Goal: Navigation & Orientation: Find specific page/section

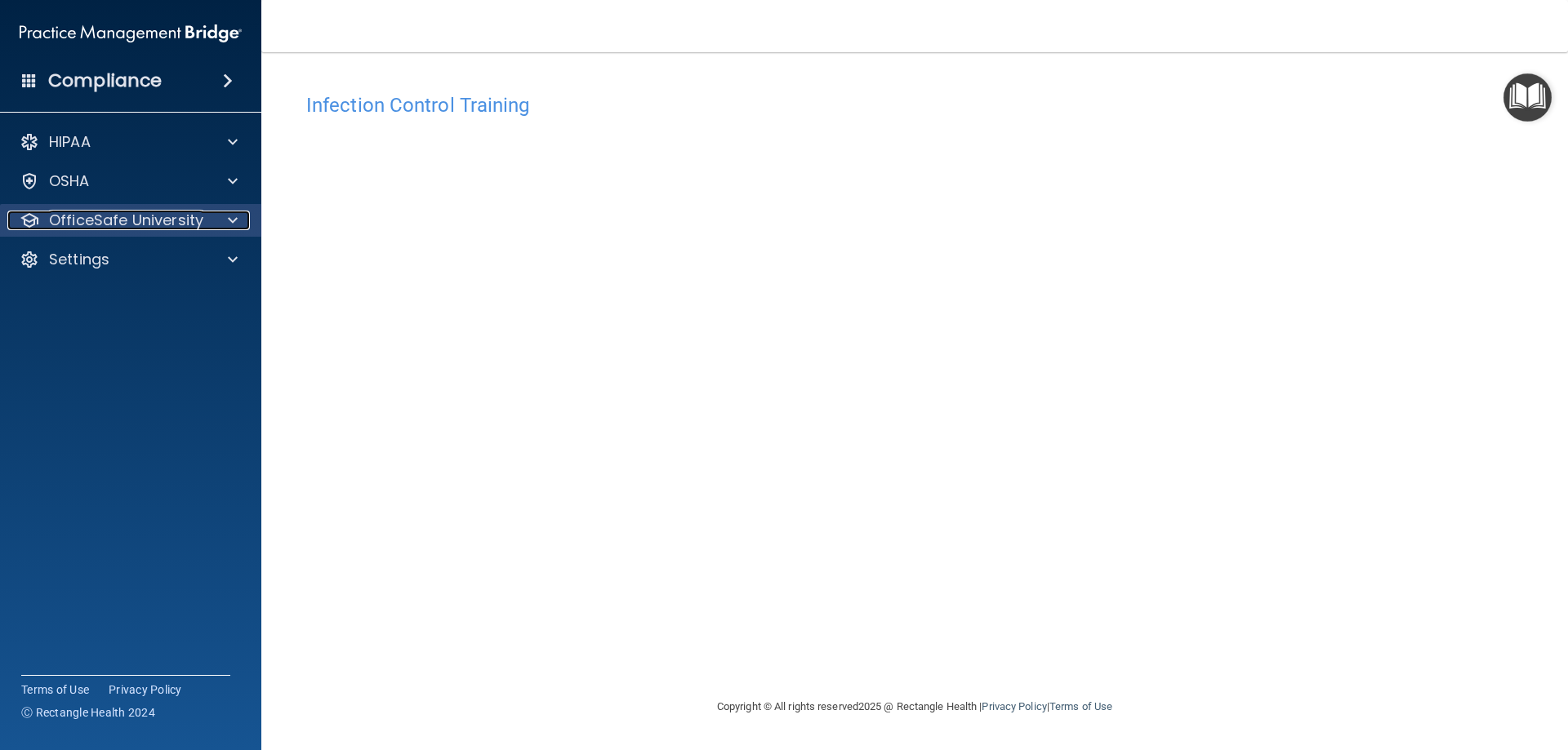
click at [139, 211] on p "OfficeSafe University" at bounding box center [126, 220] width 155 height 19
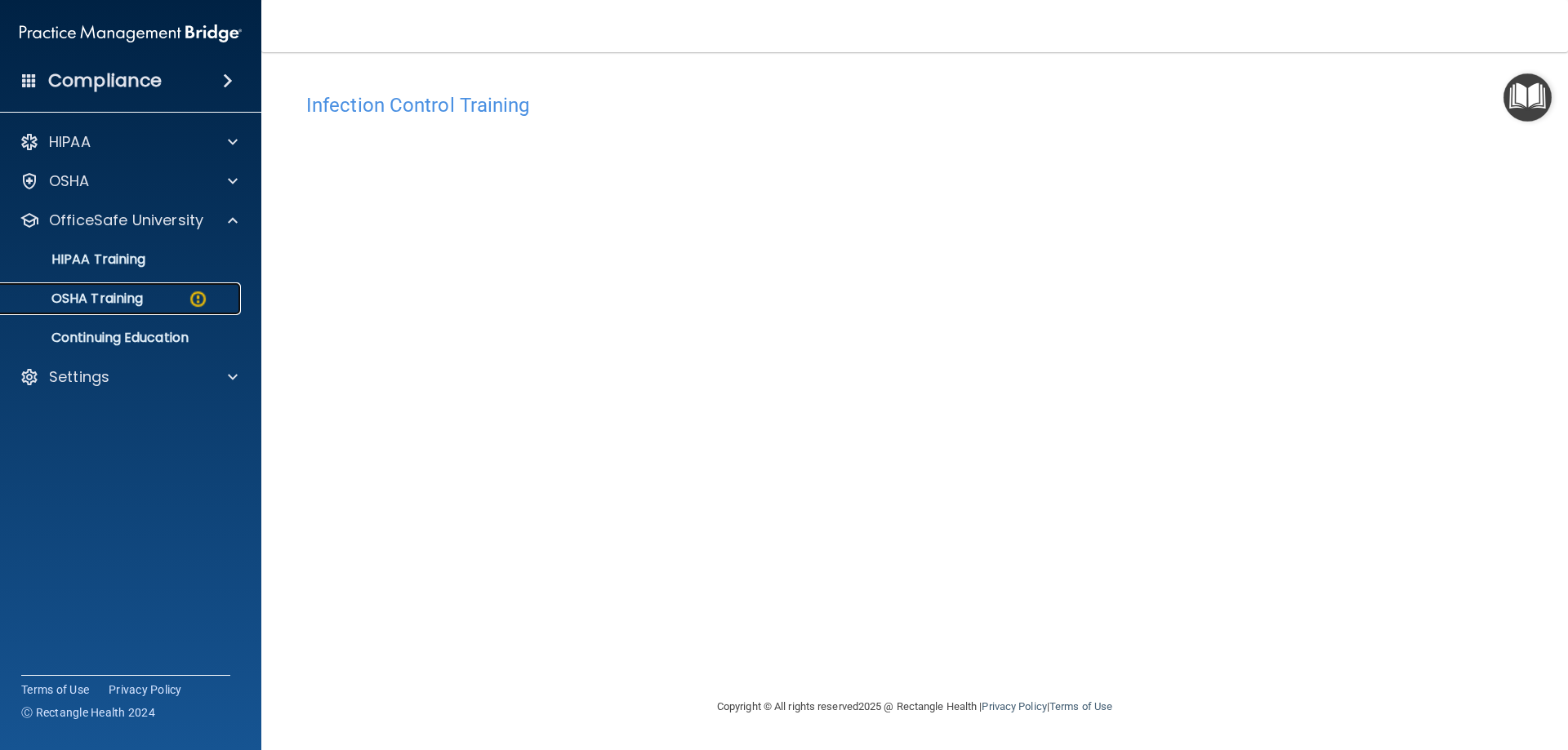
click at [166, 302] on div "OSHA Training" at bounding box center [122, 299] width 223 height 16
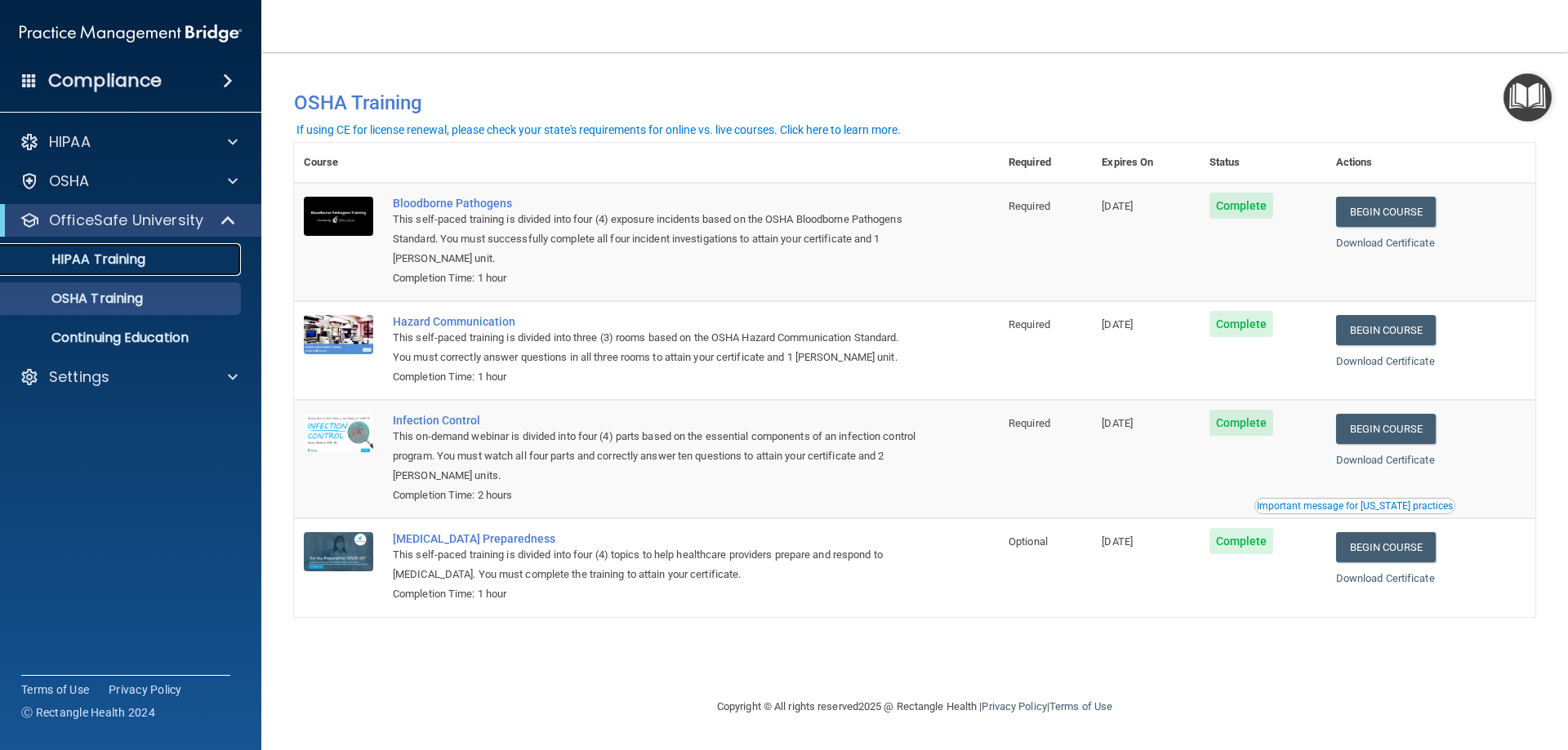
click at [110, 262] on p "HIPAA Training" at bounding box center [78, 259] width 135 height 16
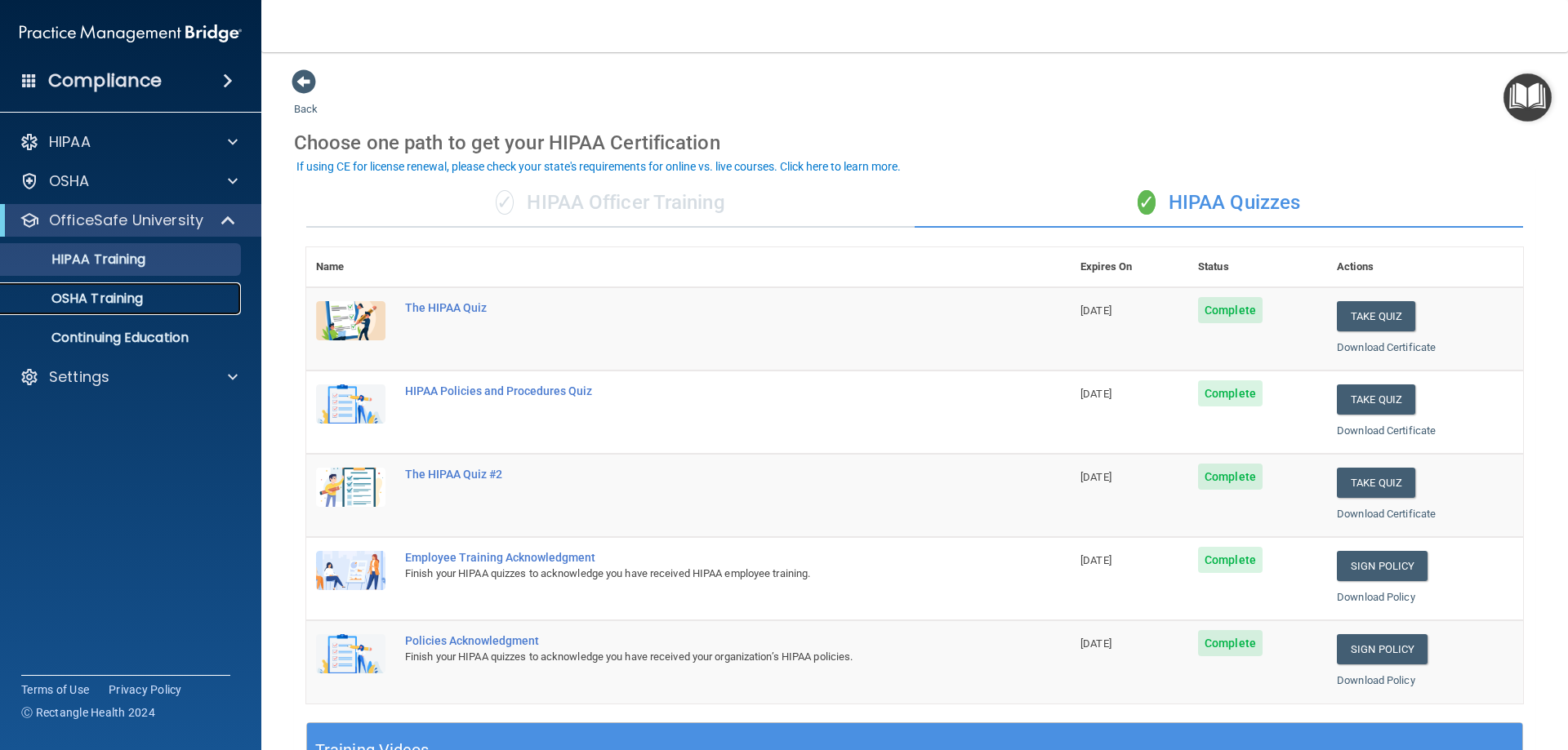
click at [124, 302] on p "OSHA Training" at bounding box center [77, 299] width 133 height 16
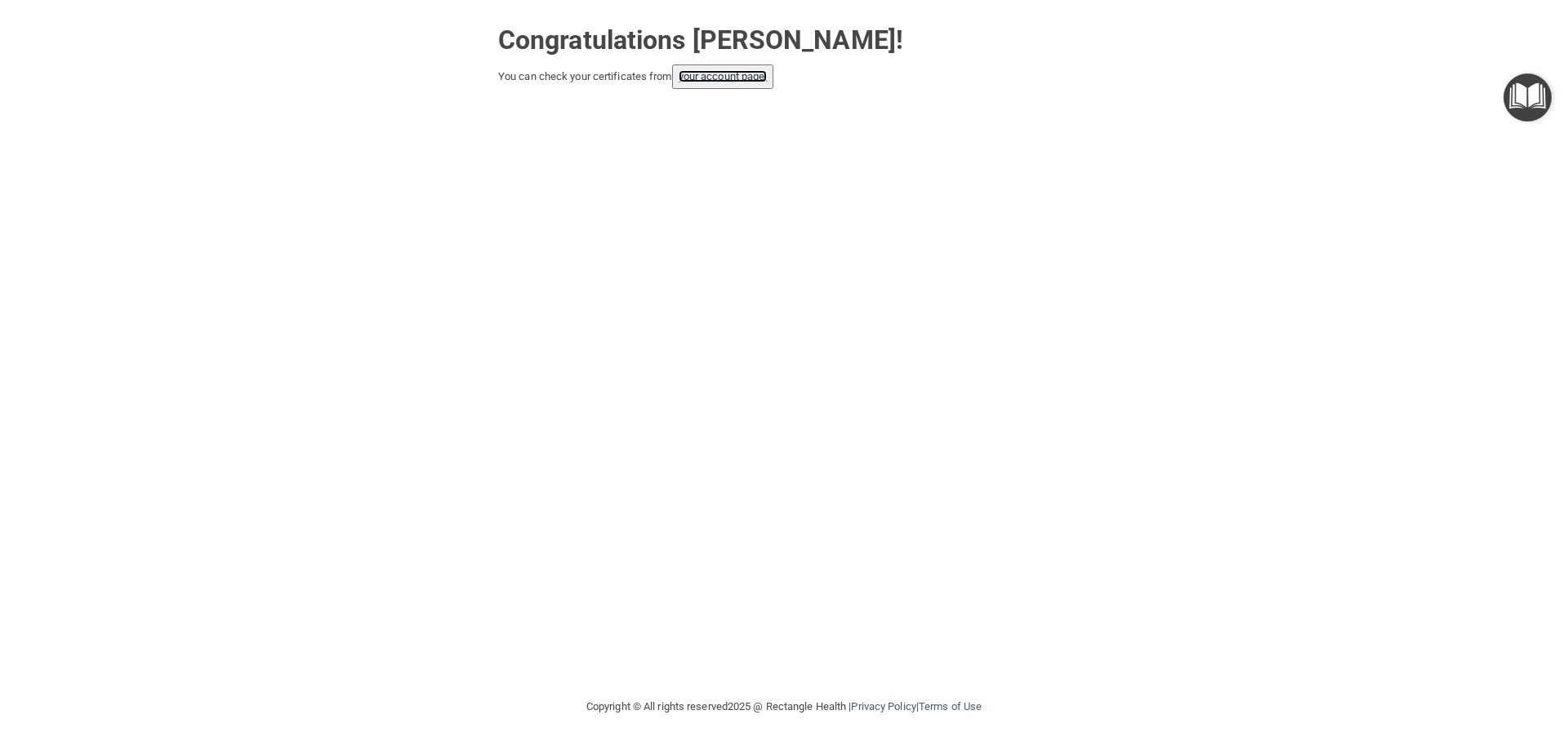
click at [711, 75] on link "your account page!" at bounding box center [723, 76] width 89 height 12
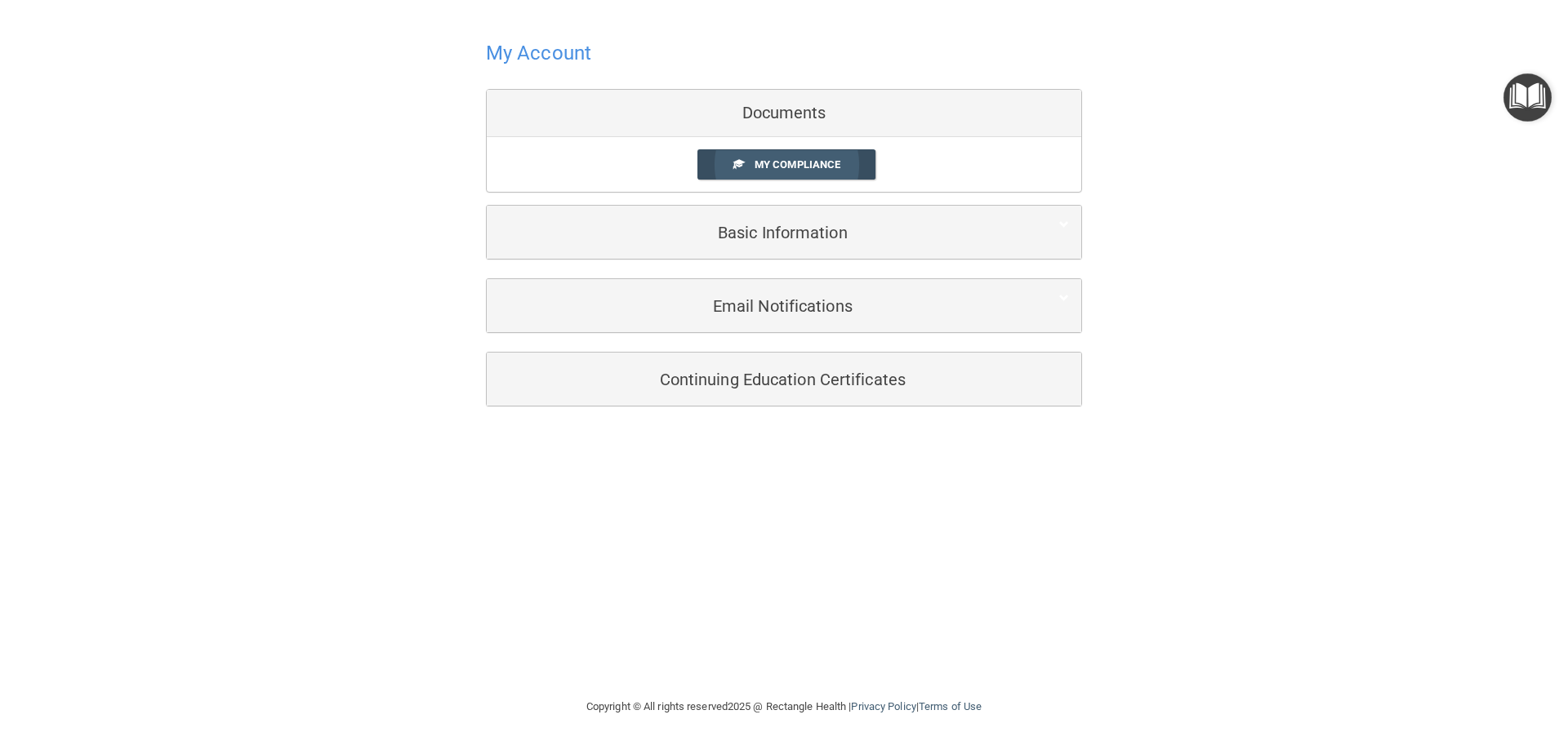
click at [798, 166] on span "My Compliance" at bounding box center [796, 164] width 86 height 12
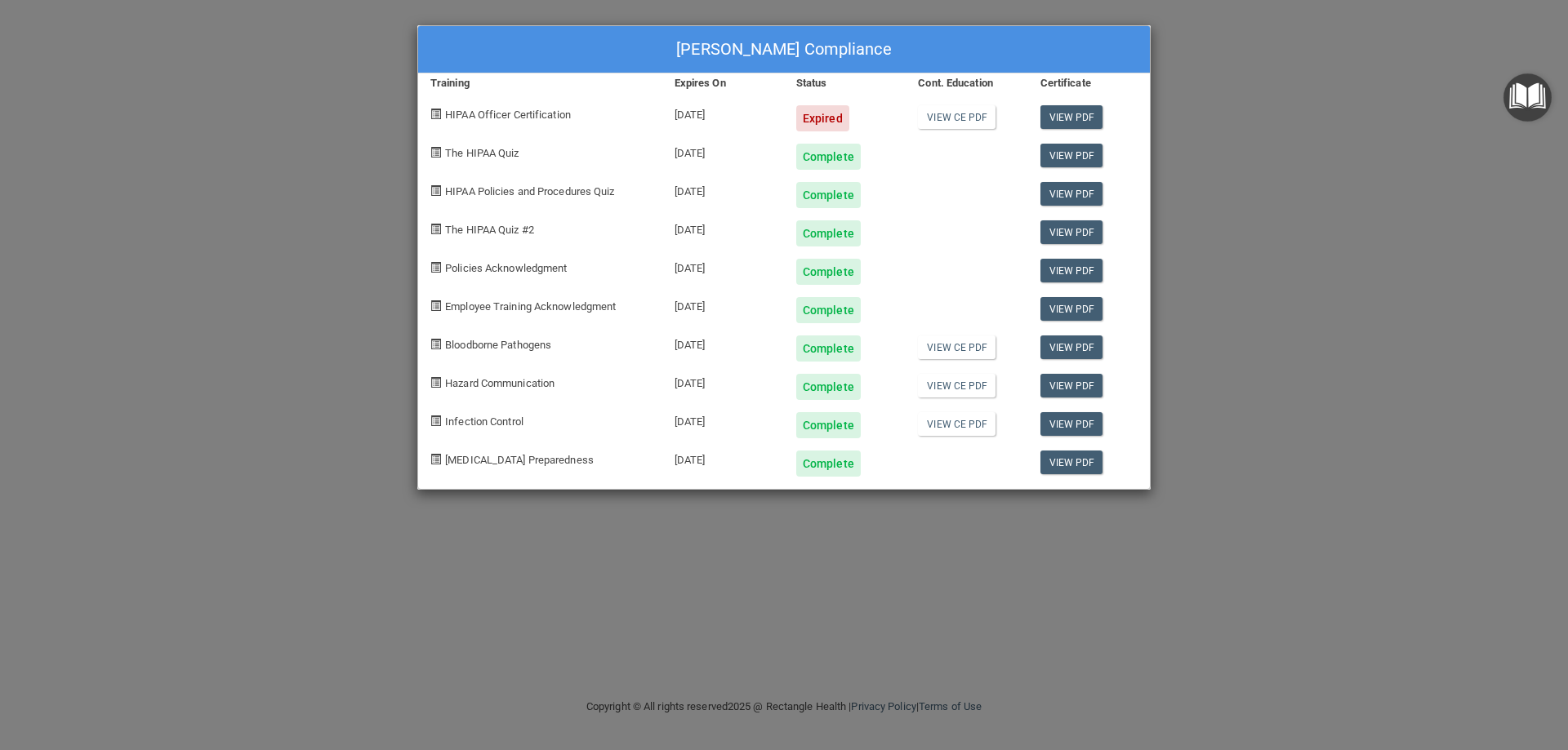
click at [822, 117] on div "Expired" at bounding box center [822, 118] width 53 height 26
click at [820, 116] on div "Expired" at bounding box center [822, 118] width 53 height 26
